Goal: Find specific page/section: Locate a particular part of the current website

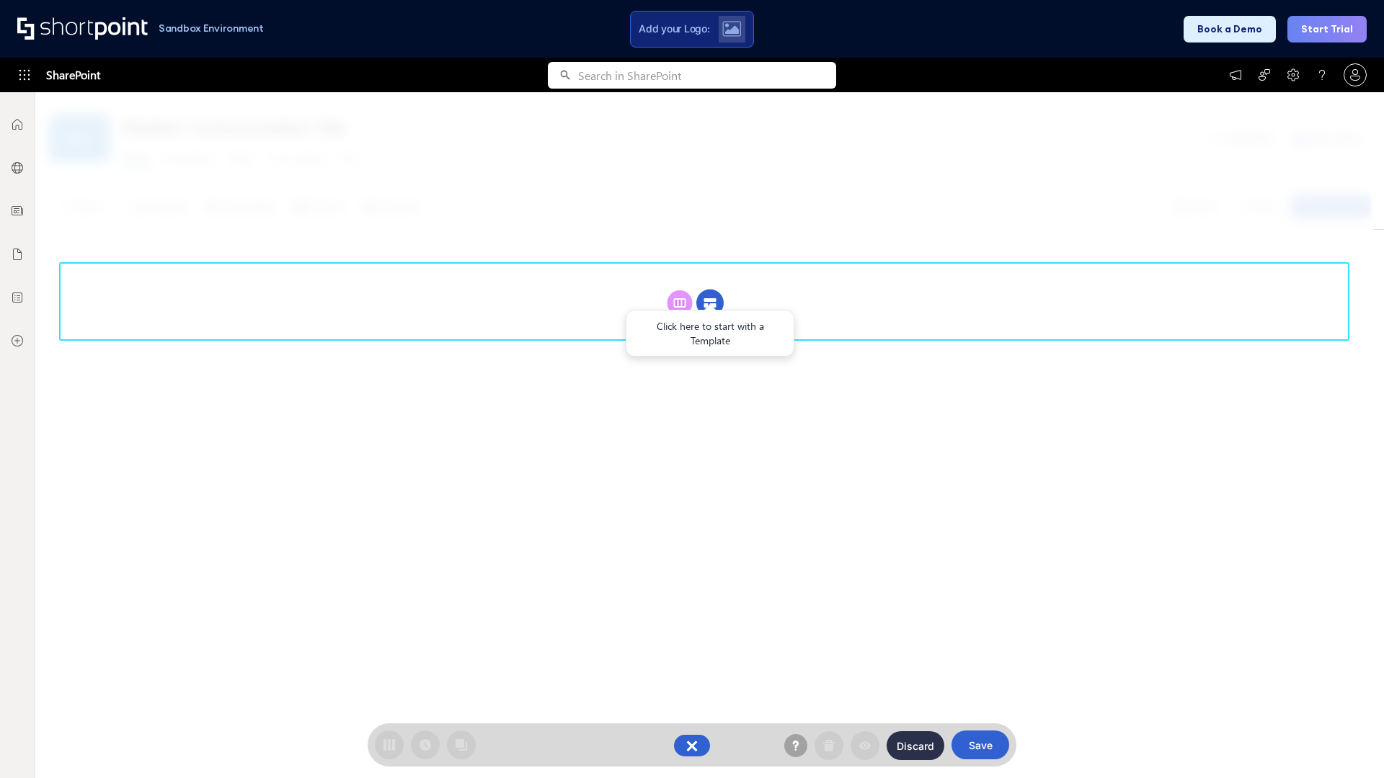
click at [710, 303] on circle at bounding box center [709, 303] width 27 height 27
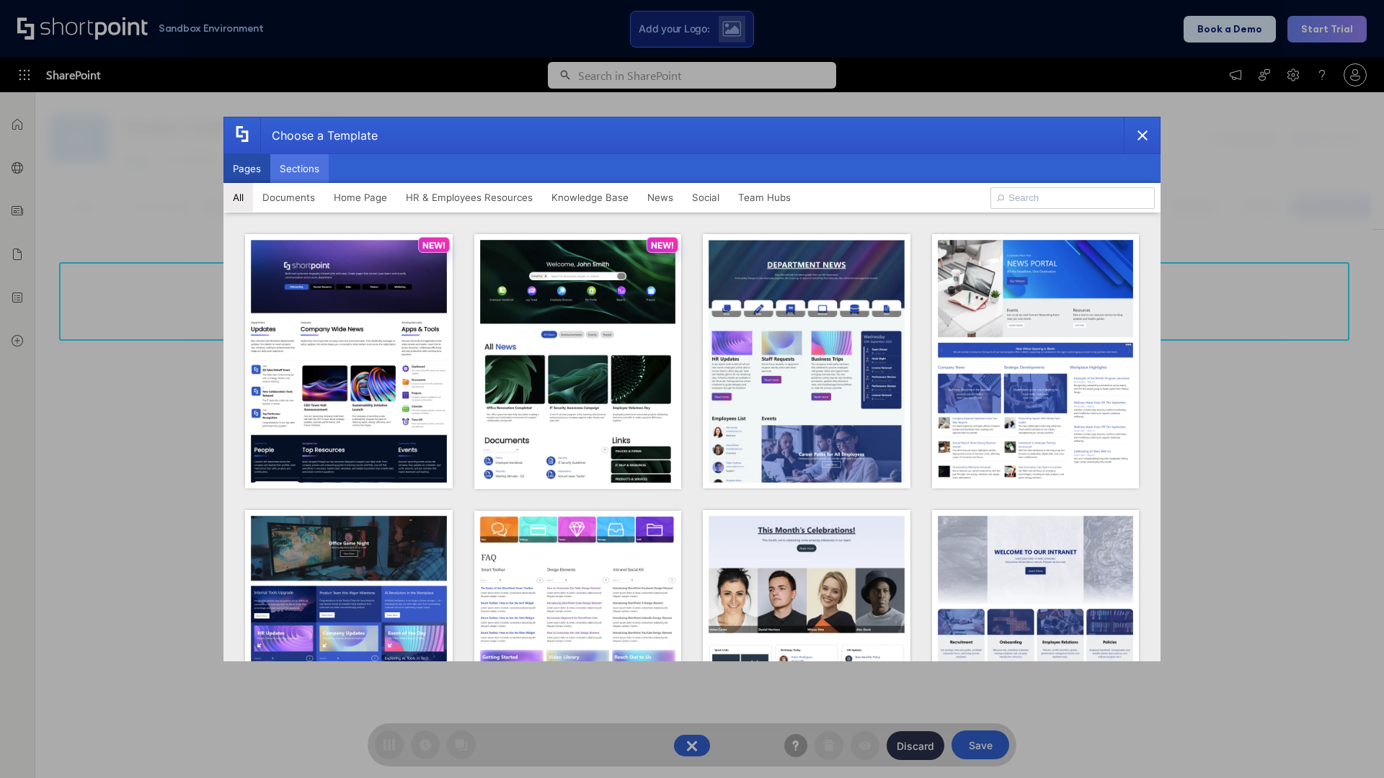
click at [299, 169] on button "Sections" at bounding box center [299, 168] width 58 height 29
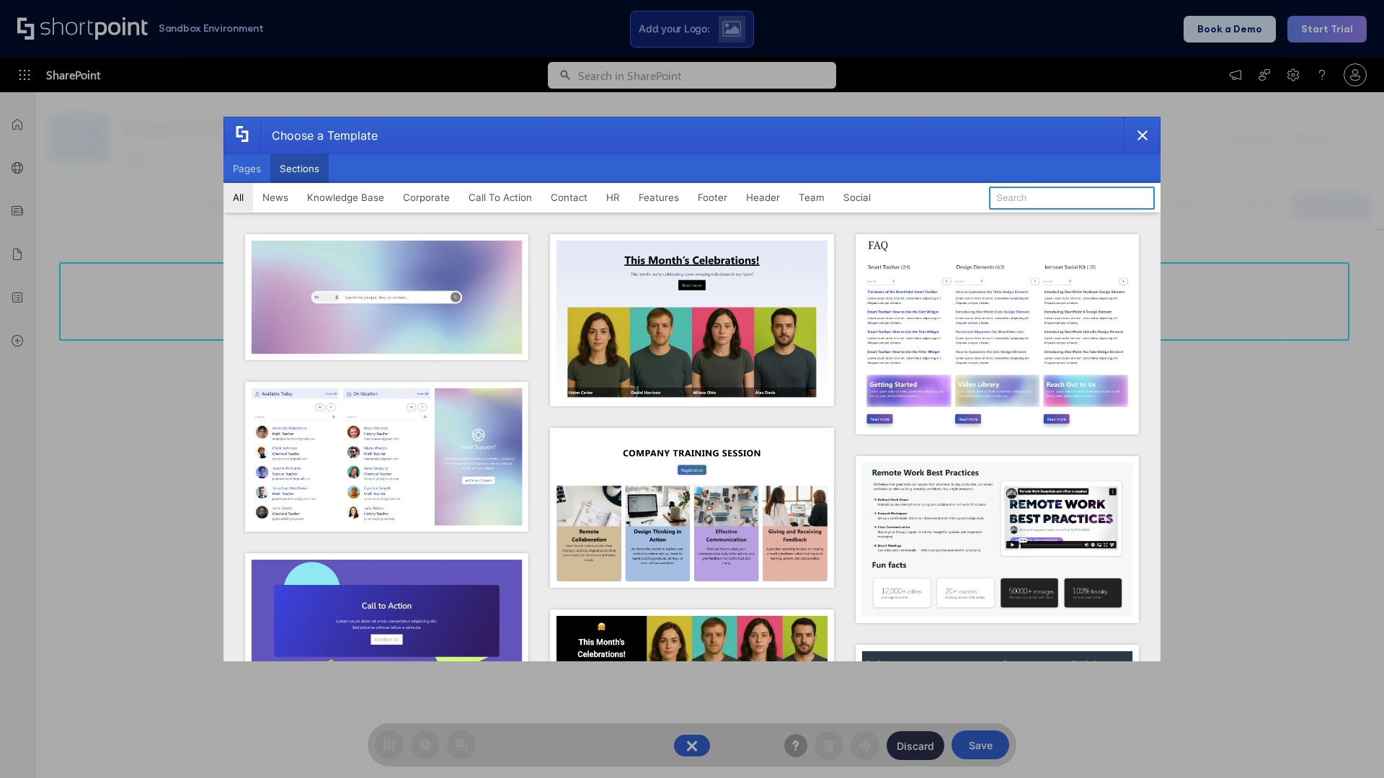
type input "Footer 7"
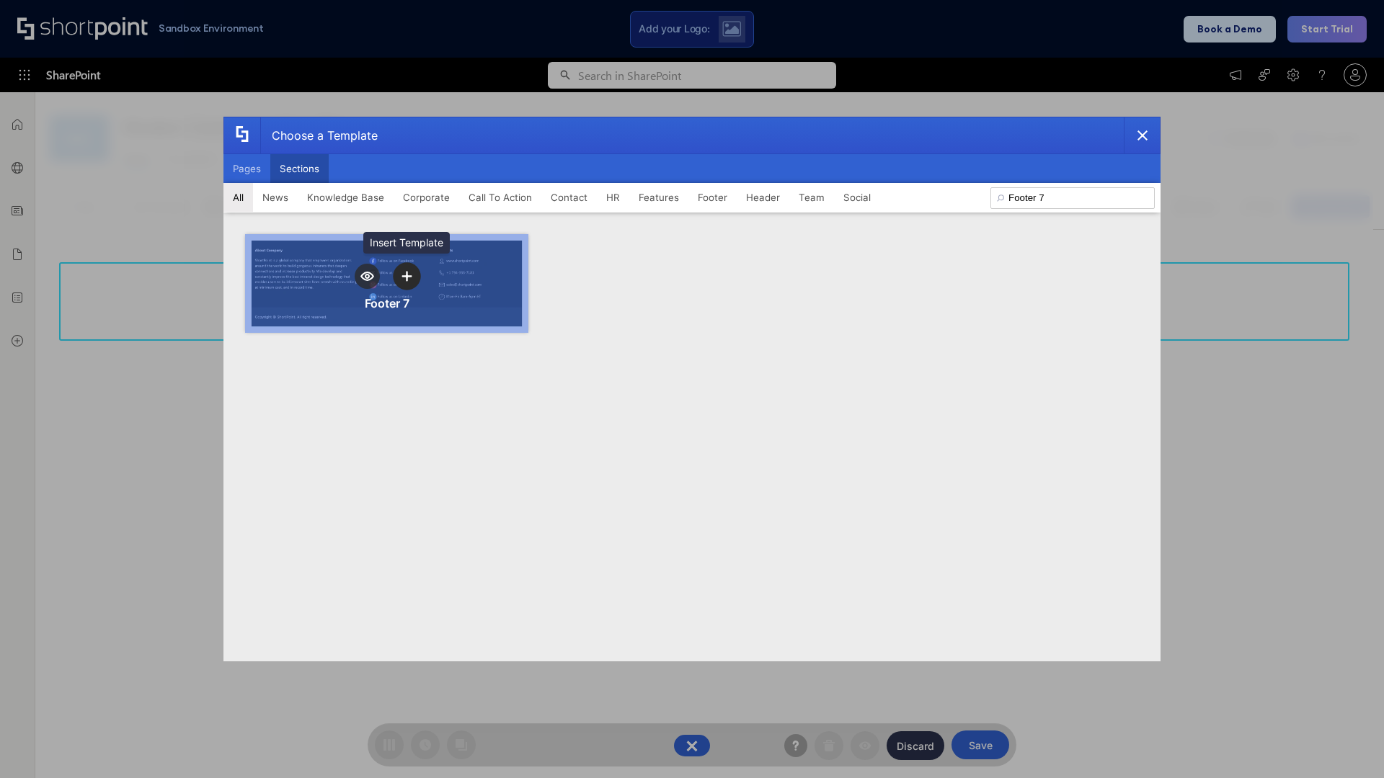
click at [406, 276] on icon "template selector" at bounding box center [406, 276] width 10 height 10
